Goal: Find specific page/section: Find specific page/section

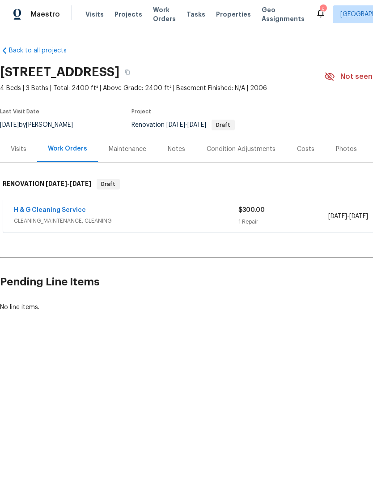
scroll to position [0, 0]
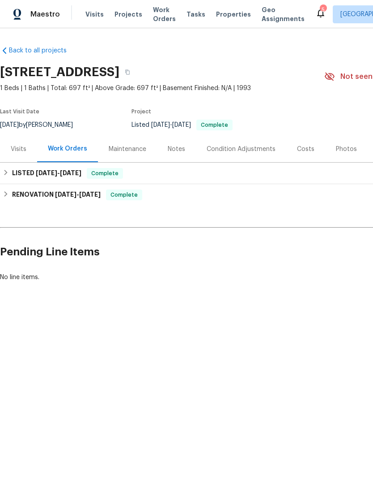
click at [342, 154] on div "Photos" at bounding box center [346, 149] width 21 height 9
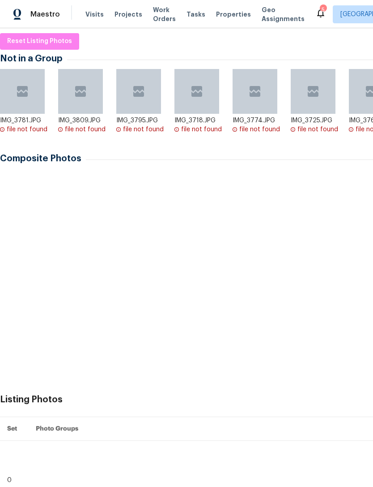
scroll to position [138, 0]
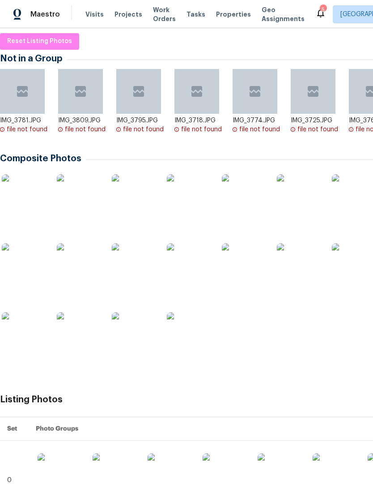
click at [59, 276] on img at bounding box center [79, 265] width 45 height 45
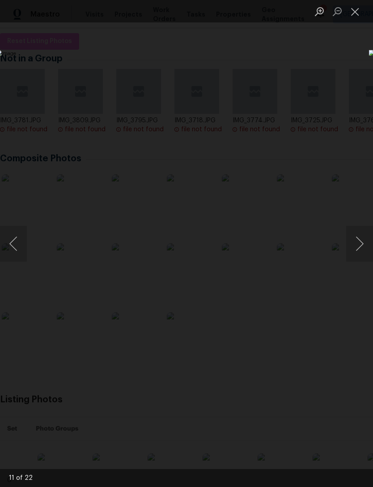
click at [363, 236] on button "Next image" at bounding box center [359, 244] width 27 height 36
click at [352, 248] on button "Next image" at bounding box center [359, 244] width 27 height 36
click at [350, 247] on button "Next image" at bounding box center [359, 244] width 27 height 36
click at [355, 9] on button "Close lightbox" at bounding box center [355, 12] width 18 height 16
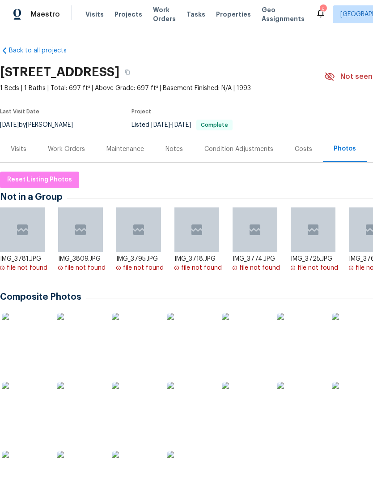
scroll to position [0, 0]
click at [216, 12] on span "Properties" at bounding box center [233, 14] width 35 height 9
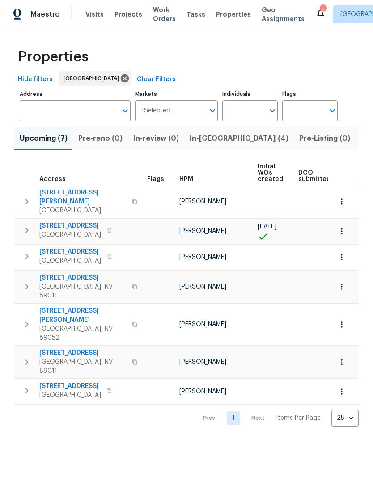
scroll to position [0, -6]
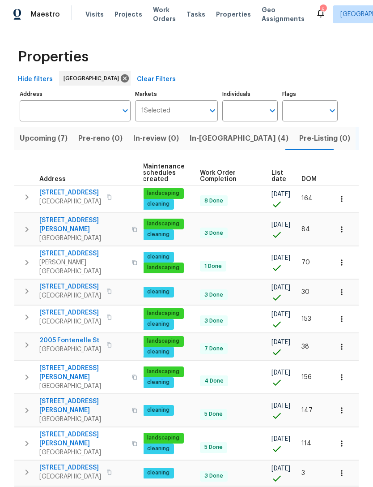
scroll to position [0, 115]
click at [272, 175] on span "List date" at bounding box center [279, 176] width 15 height 13
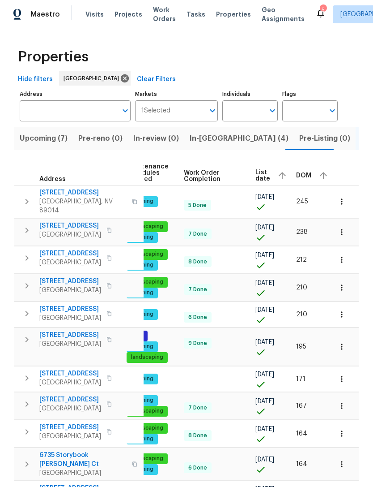
scroll to position [0, 131]
click at [259, 175] on span "List date" at bounding box center [263, 175] width 15 height 13
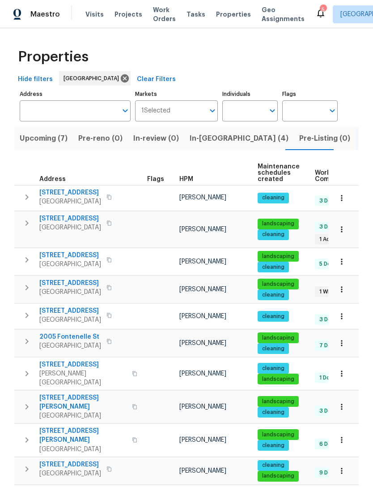
click at [59, 223] on span "[STREET_ADDRESS]" at bounding box center [70, 218] width 62 height 9
click at [27, 144] on span "Upcoming (7)" at bounding box center [44, 138] width 48 height 13
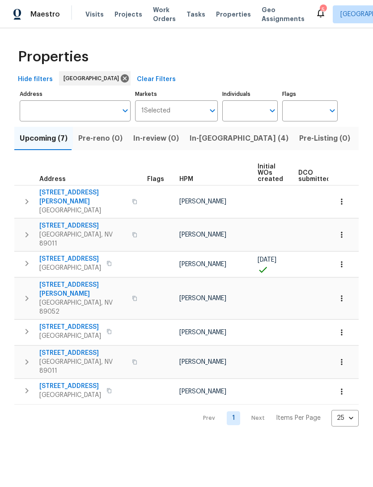
click at [342, 329] on icon "button" at bounding box center [341, 332] width 1 height 6
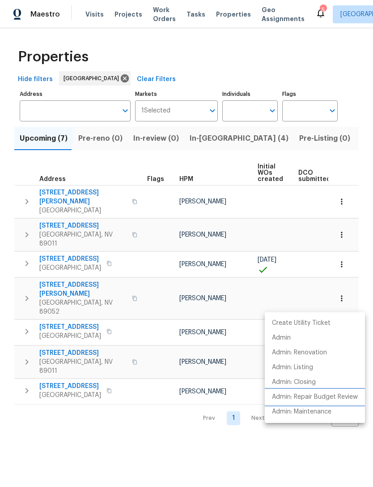
click at [289, 398] on p "Admin: Repair Budget Review" at bounding box center [315, 396] width 86 height 9
click at [98, 425] on div at bounding box center [186, 243] width 373 height 487
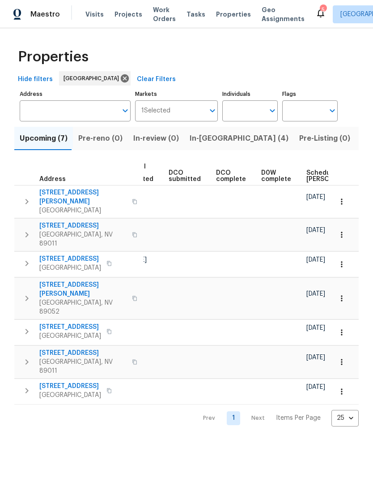
scroll to position [0, 156]
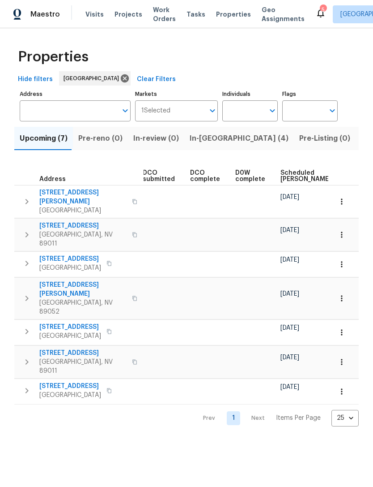
click at [192, 144] on span "In-[GEOGRAPHIC_DATA] (4)" at bounding box center [239, 138] width 99 height 13
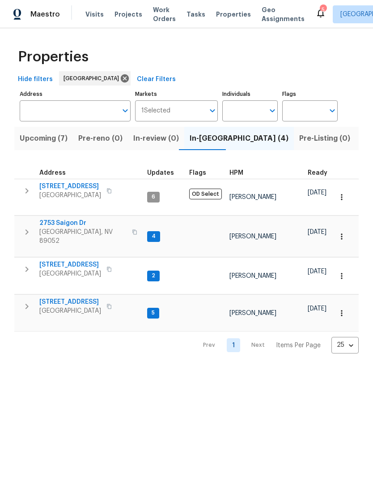
click at [342, 233] on icon "button" at bounding box center [341, 236] width 1 height 6
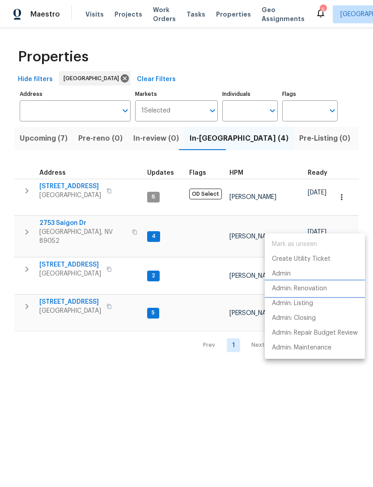
click at [278, 287] on p "Admin: Renovation" at bounding box center [299, 288] width 55 height 9
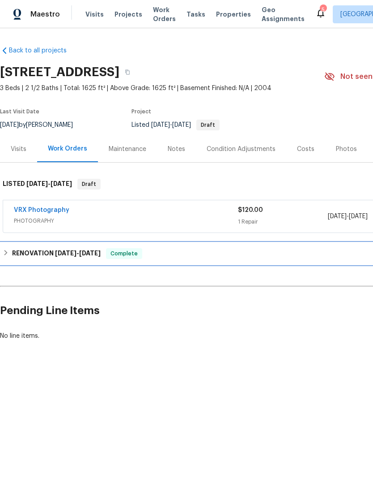
click at [11, 254] on div "RENOVATION [DATE] - [DATE] Complete" at bounding box center [253, 253] width 500 height 11
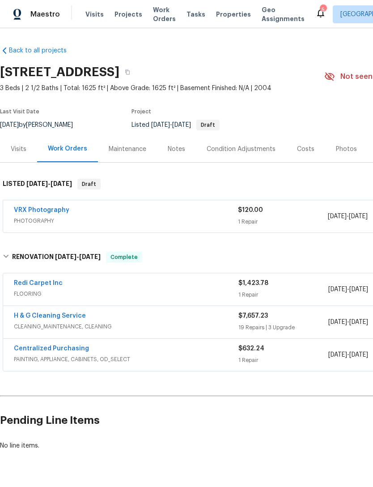
click at [26, 316] on link "H & G Cleaning Service" at bounding box center [50, 315] width 72 height 6
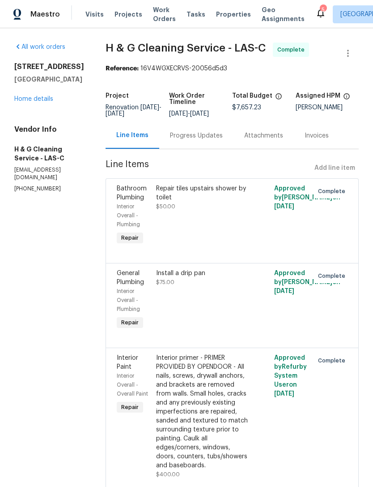
click at [201, 140] on div "Progress Updates" at bounding box center [196, 135] width 53 height 9
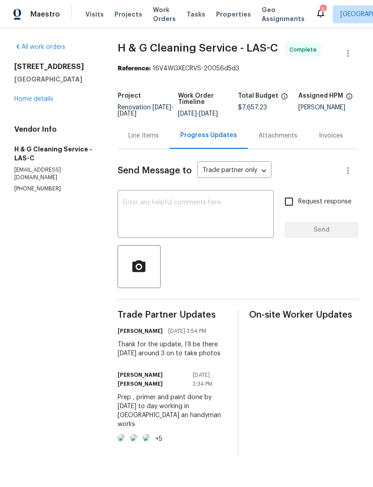
scroll to position [17, 0]
click at [125, 435] on img at bounding box center [121, 437] width 7 height 7
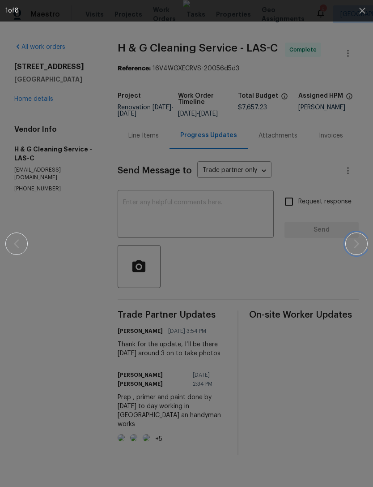
click at [357, 245] on icon "button" at bounding box center [356, 243] width 5 height 9
click at [183, 224] on img at bounding box center [186, 243] width 7 height 487
click at [361, 13] on icon "button" at bounding box center [362, 11] width 6 height 6
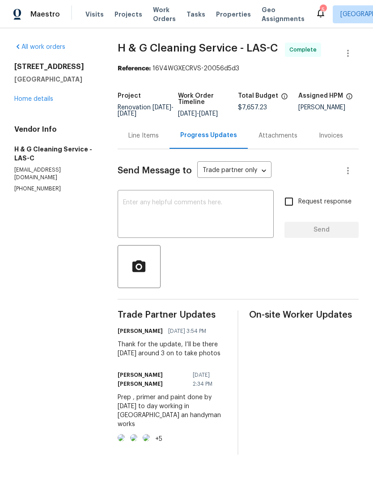
click at [156, 131] on div "Line Items" at bounding box center [143, 135] width 30 height 9
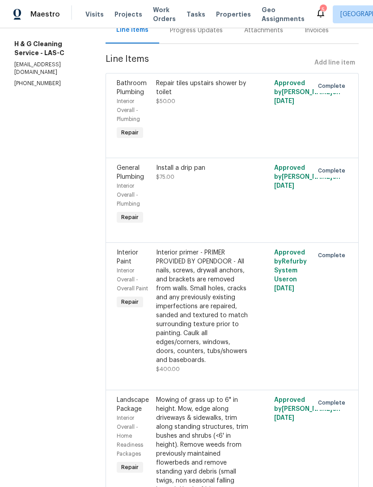
scroll to position [109, 0]
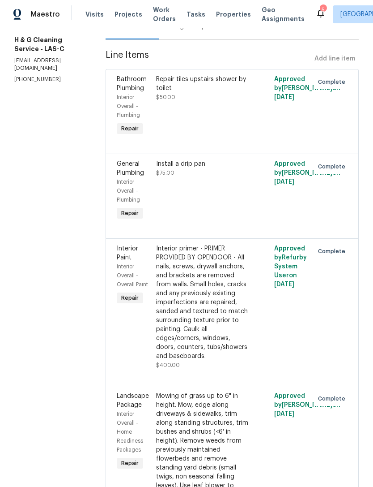
click at [188, 351] on div "Interior primer - PRIMER PROVIDED BY OPENDOOR - All nails, screws, drywall anch…" at bounding box center [202, 302] width 93 height 116
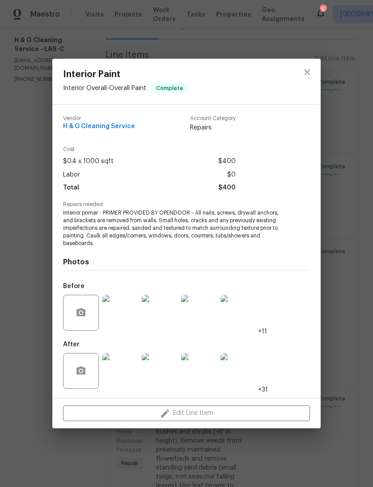
click at [115, 312] on img at bounding box center [121, 313] width 36 height 36
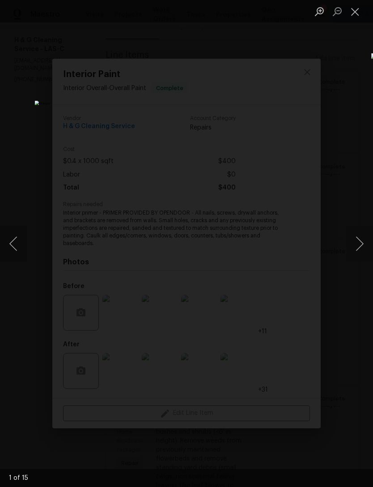
click at [353, 256] on button "Next image" at bounding box center [359, 244] width 27 height 36
click at [369, 256] on button "Next image" at bounding box center [359, 244] width 27 height 36
click at [362, 252] on button "Next image" at bounding box center [359, 244] width 27 height 36
click at [369, 245] on button "Next image" at bounding box center [359, 244] width 27 height 36
click at [359, 15] on button "Close lightbox" at bounding box center [355, 12] width 18 height 16
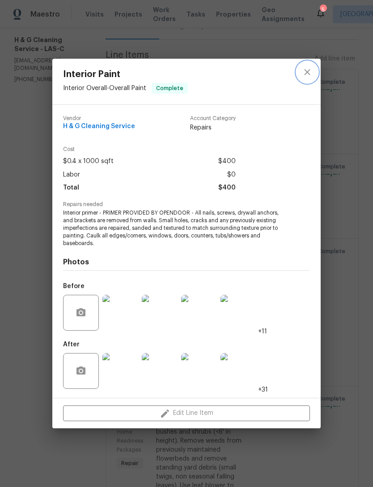
click at [308, 71] on icon "close" at bounding box center [307, 72] width 6 height 6
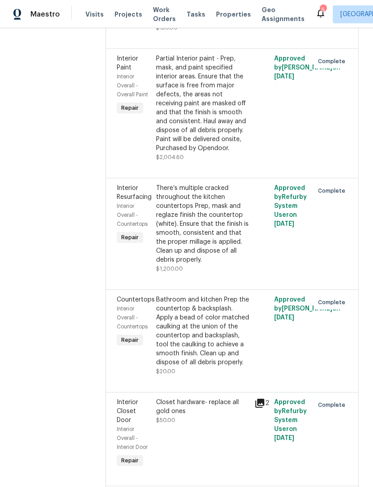
scroll to position [2243, 0]
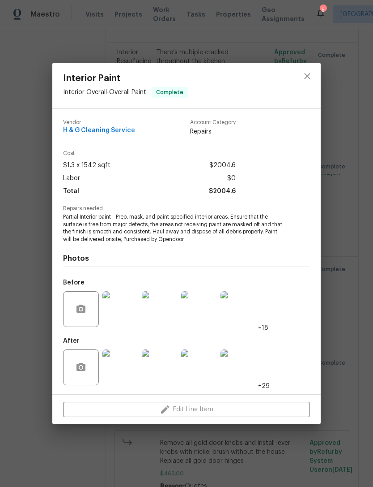
click at [118, 310] on img at bounding box center [121, 309] width 36 height 36
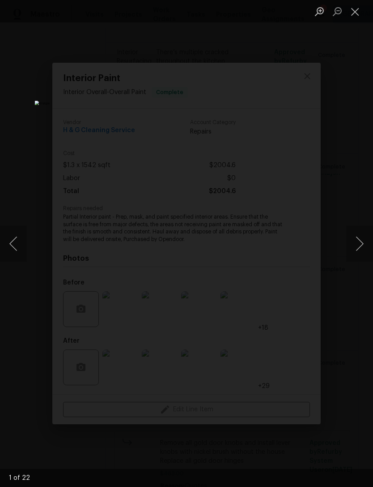
click at [344, 244] on div "Lightbox" at bounding box center [186, 243] width 373 height 487
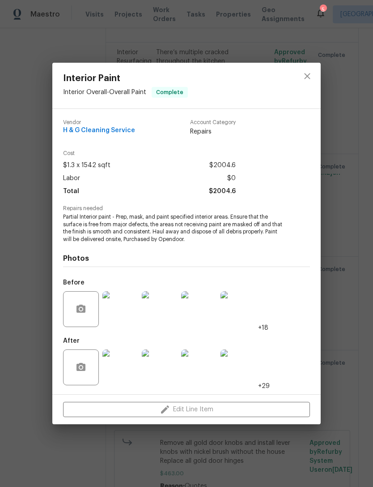
click at [358, 252] on button "Next image" at bounding box center [359, 244] width 27 height 36
click at [308, 81] on button "close" at bounding box center [307, 75] width 21 height 21
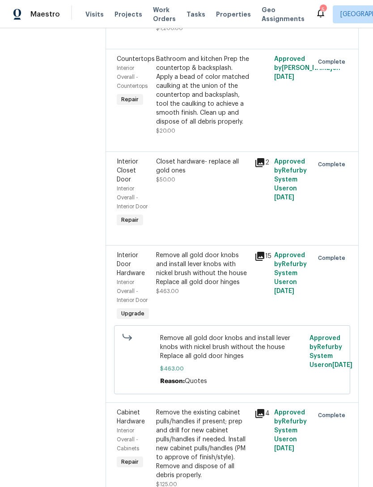
scroll to position [2369, 0]
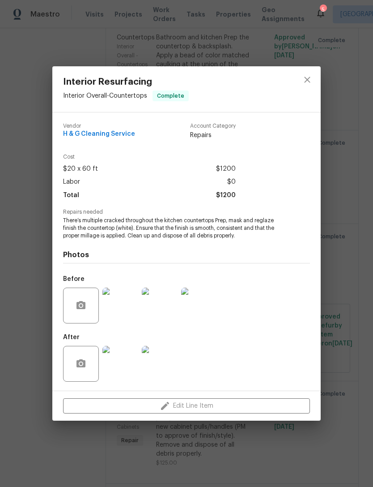
click at [109, 313] on img at bounding box center [121, 305] width 36 height 36
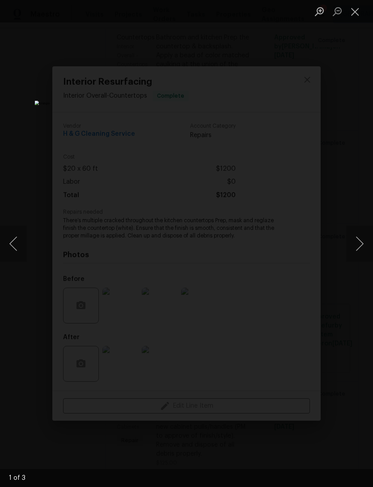
click at [354, 237] on button "Next image" at bounding box center [359, 244] width 27 height 36
click at [362, 247] on button "Next image" at bounding box center [359, 244] width 27 height 36
click at [363, 247] on button "Next image" at bounding box center [359, 244] width 27 height 36
click at [352, 11] on button "Close lightbox" at bounding box center [355, 12] width 18 height 16
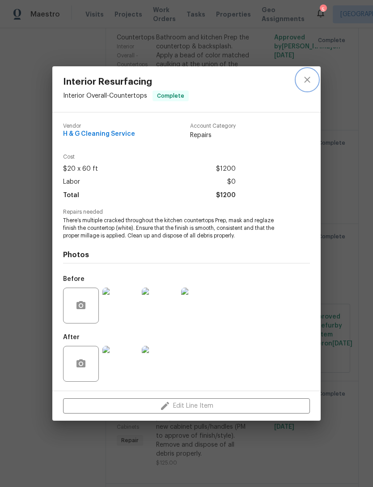
click at [312, 77] on icon "close" at bounding box center [307, 79] width 11 height 11
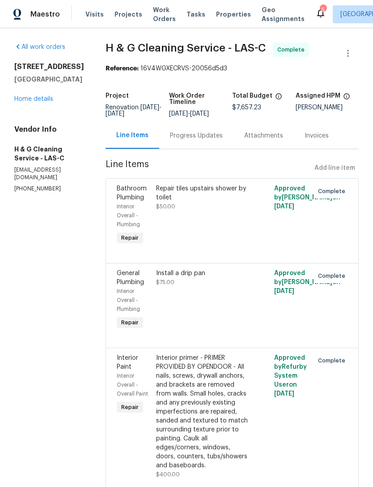
scroll to position [0, 0]
click at [22, 96] on link "Home details" at bounding box center [33, 99] width 39 height 6
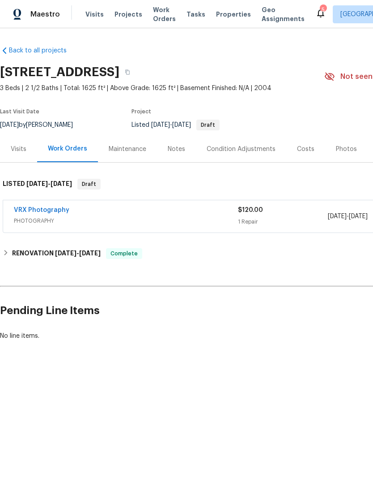
click at [171, 152] on div "Notes" at bounding box center [176, 149] width 17 height 9
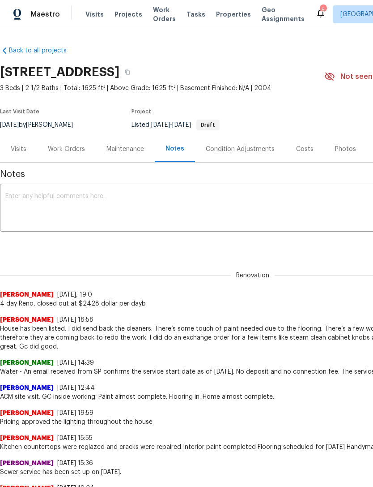
click at [57, 146] on div "Work Orders" at bounding box center [66, 149] width 37 height 9
